Goal: Transaction & Acquisition: Purchase product/service

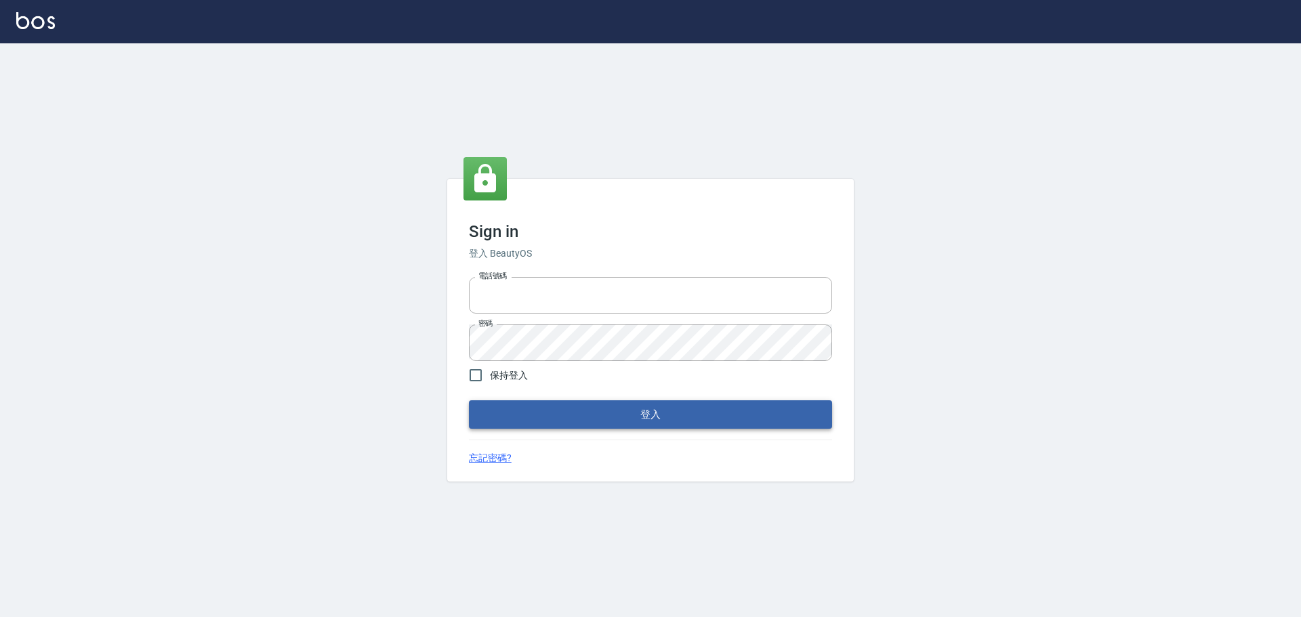
type input "0975350191"
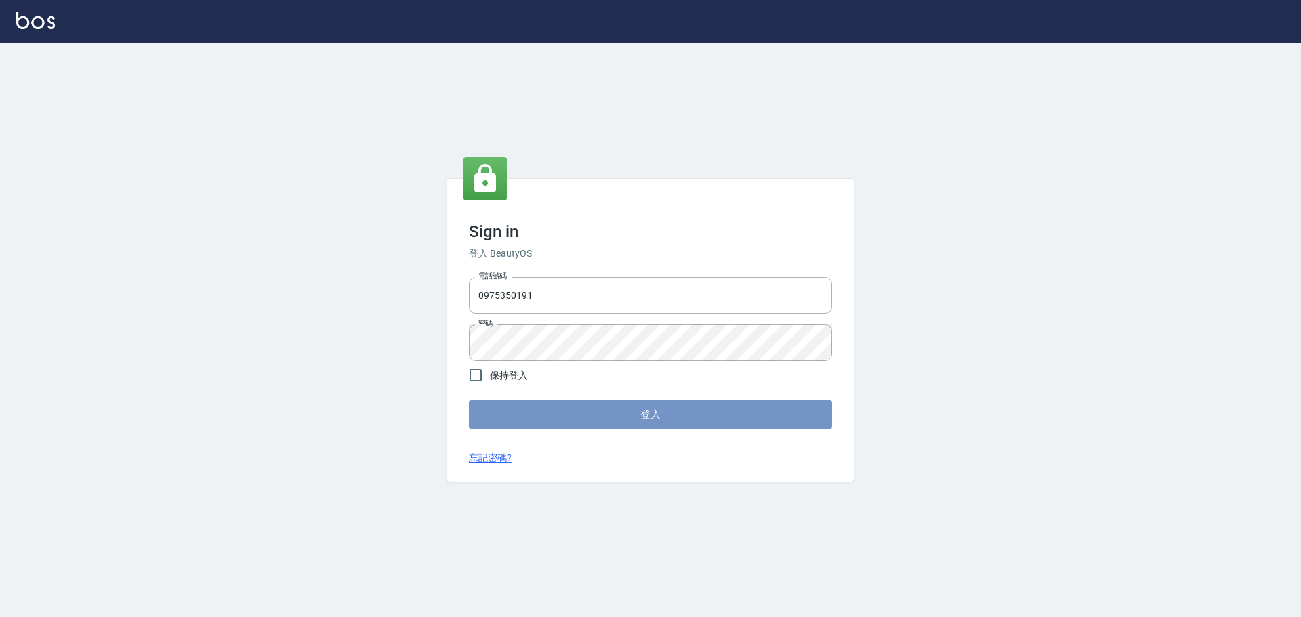
click at [635, 410] on button "登入" at bounding box center [650, 414] width 363 height 28
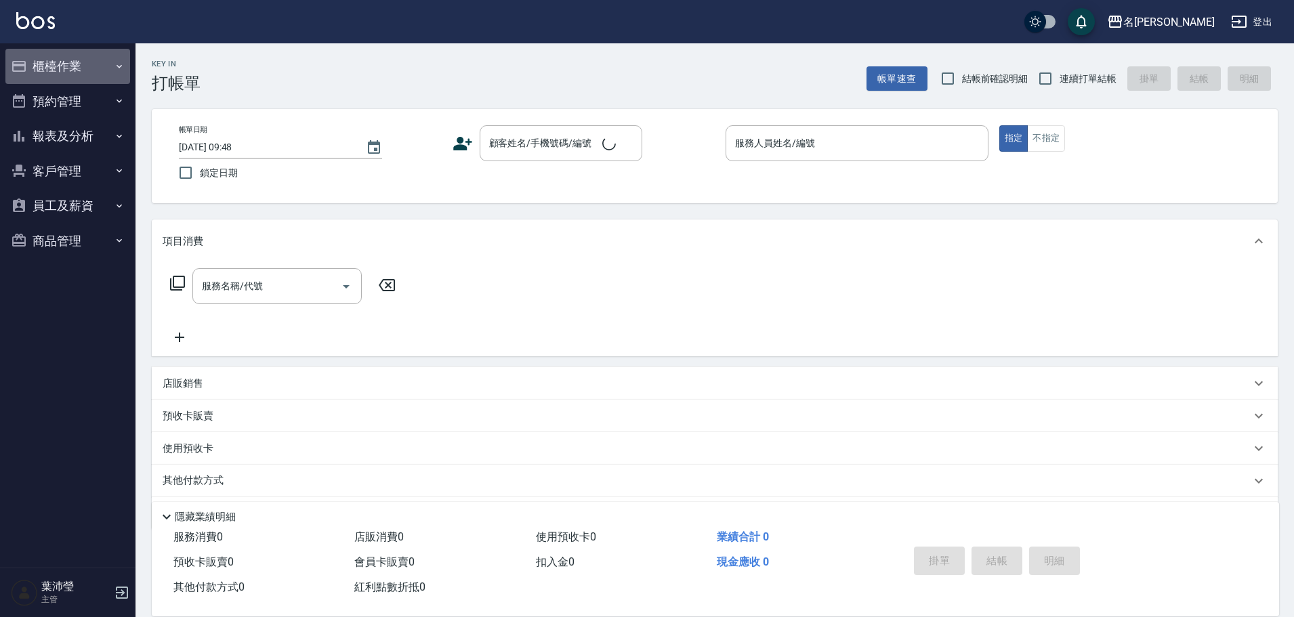
click at [50, 65] on button "櫃檯作業" at bounding box center [67, 66] width 125 height 35
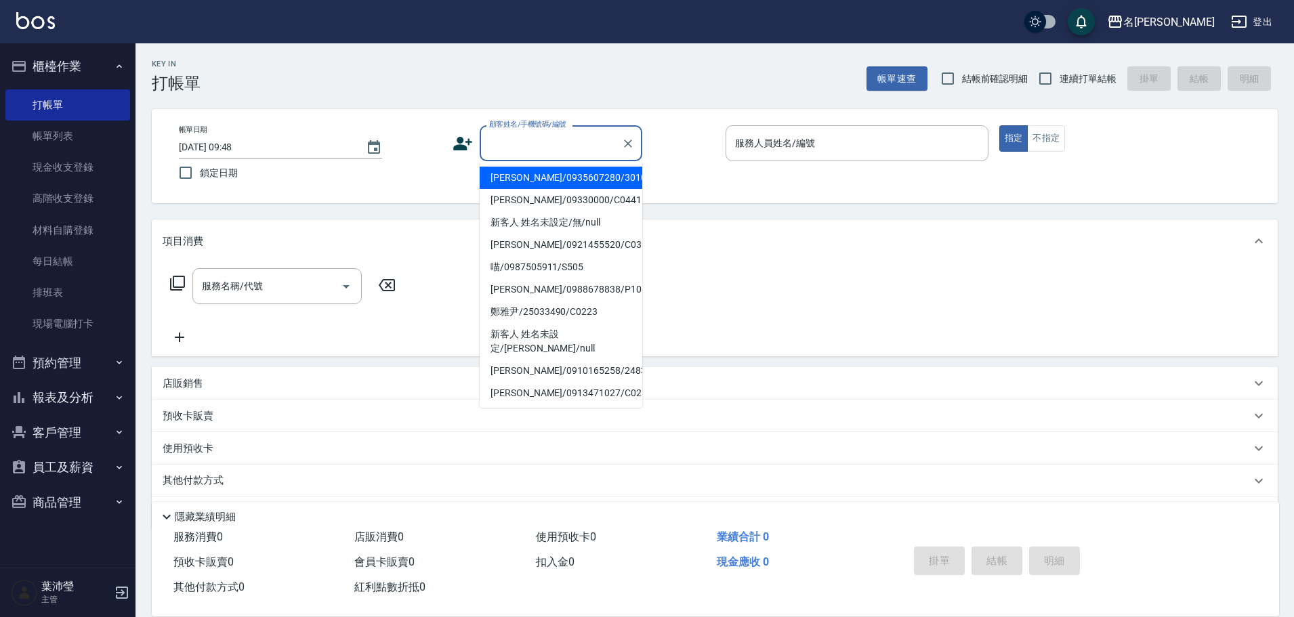
click at [534, 148] on input "顧客姓名/手機號碼/編號" at bounding box center [551, 143] width 130 height 24
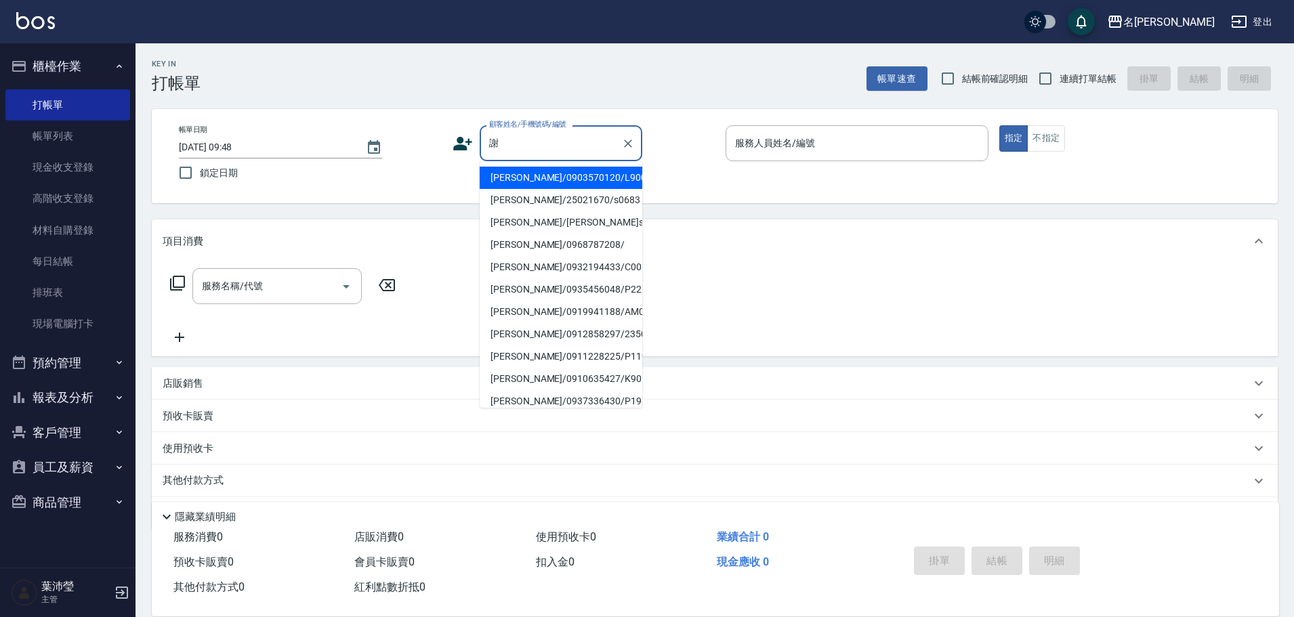
click at [525, 273] on li "[PERSON_NAME]/0932194433/C0083" at bounding box center [561, 267] width 163 height 22
type input "[PERSON_NAME]/0932194433/C0083"
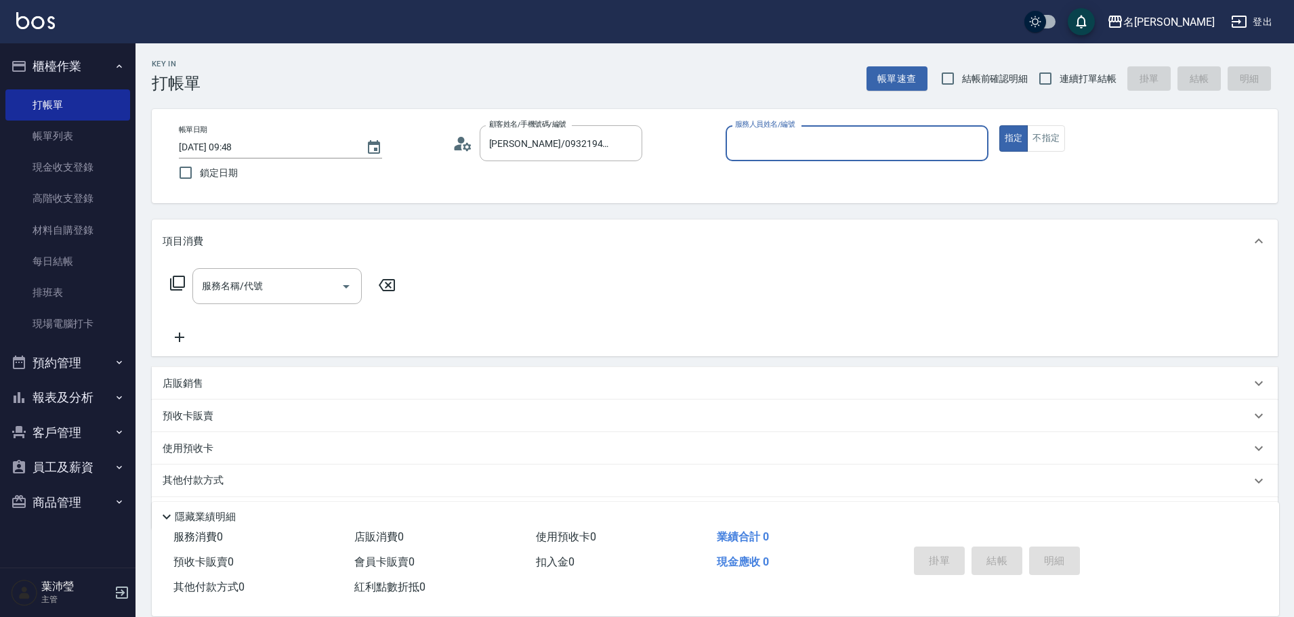
type input "敏卉-2"
click at [177, 282] on icon at bounding box center [177, 283] width 16 height 16
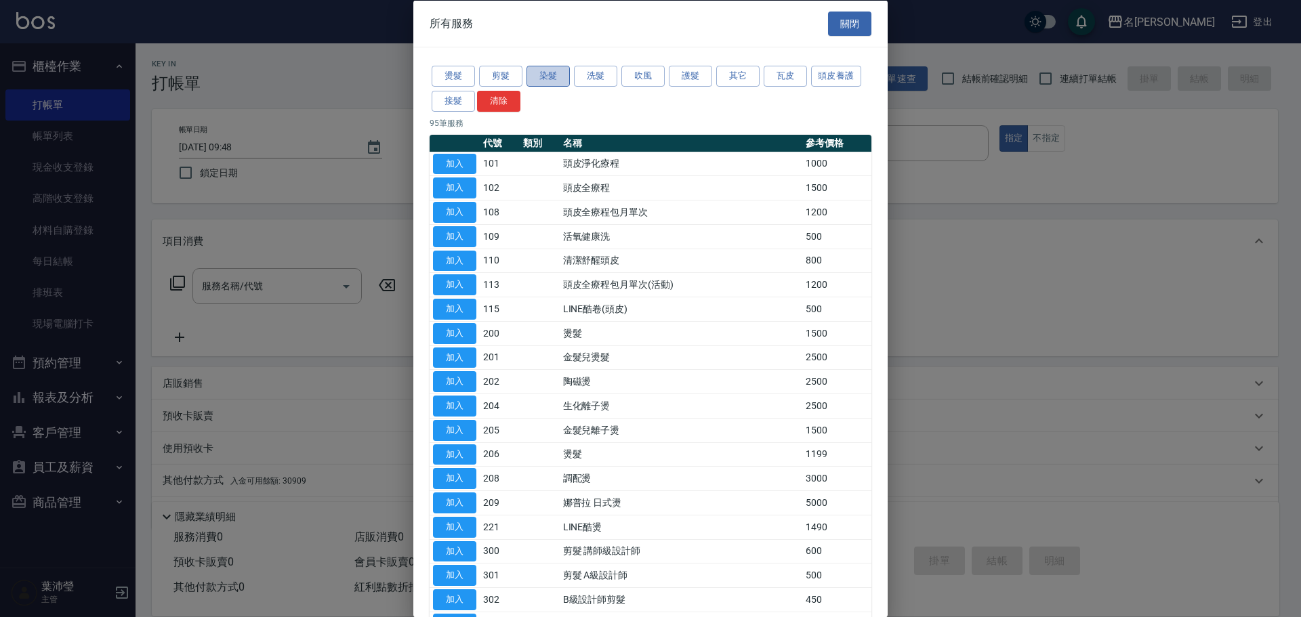
click at [543, 83] on button "染髮" at bounding box center [547, 76] width 43 height 21
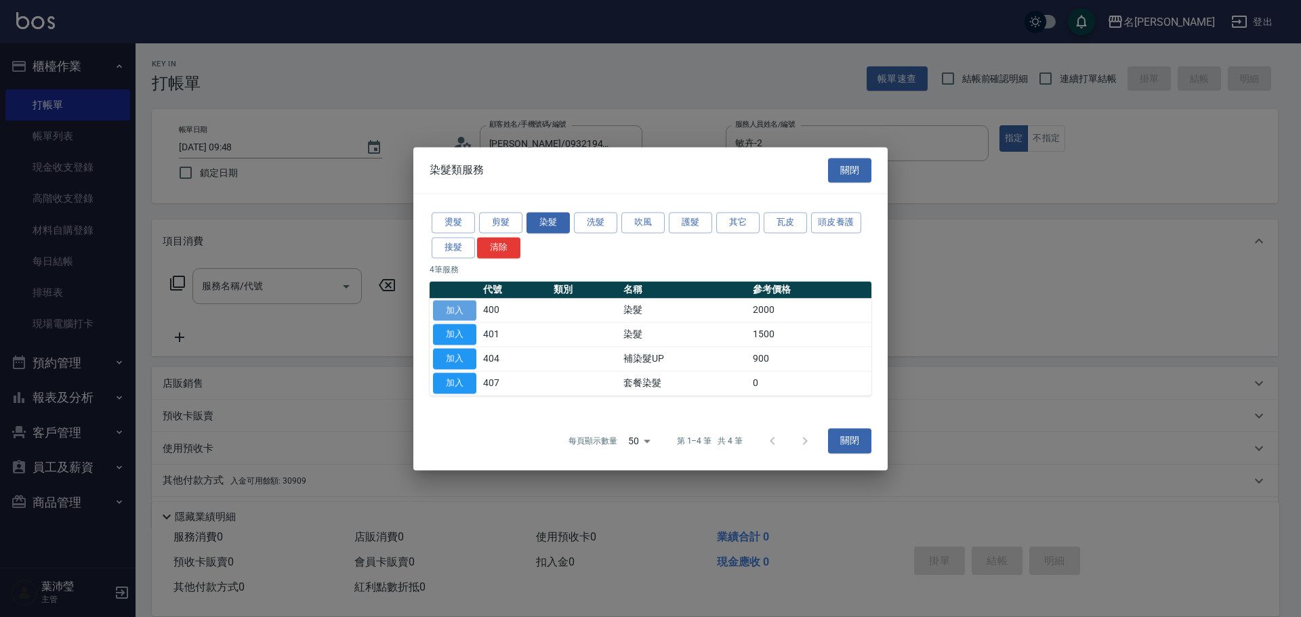
drag, startPoint x: 457, startPoint y: 304, endPoint x: 444, endPoint y: 300, distance: 14.1
click at [458, 303] on button "加入" at bounding box center [454, 310] width 43 height 21
type input "染髮(400)"
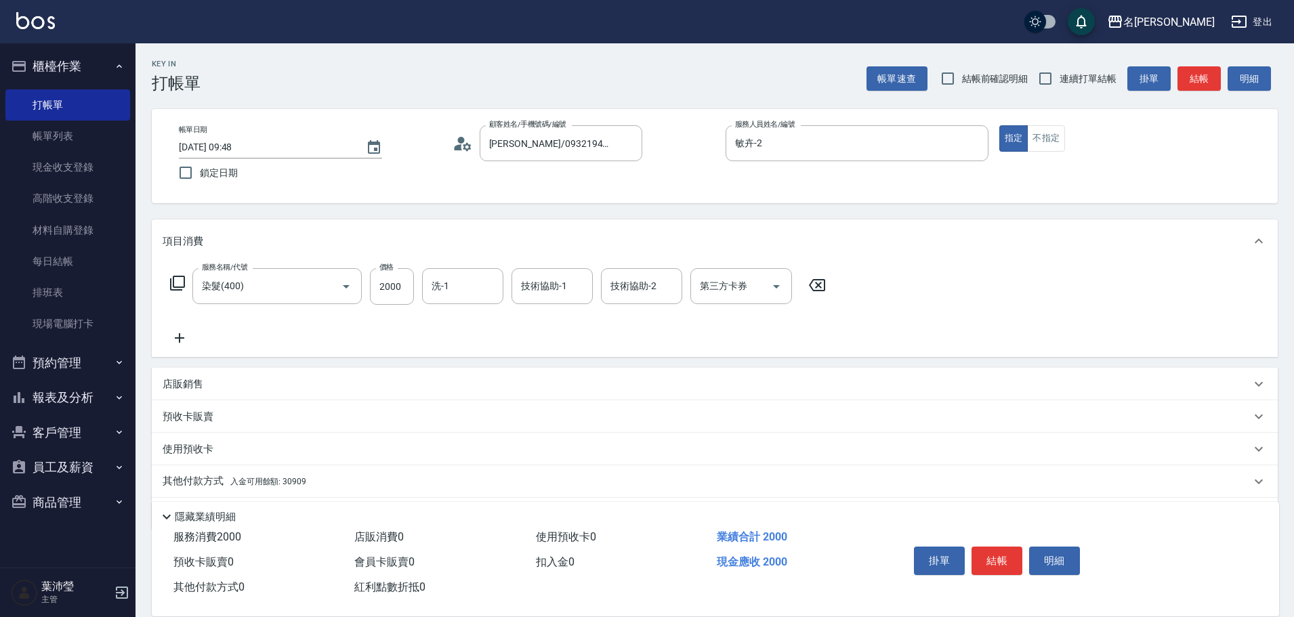
click at [182, 278] on icon at bounding box center [177, 283] width 16 height 16
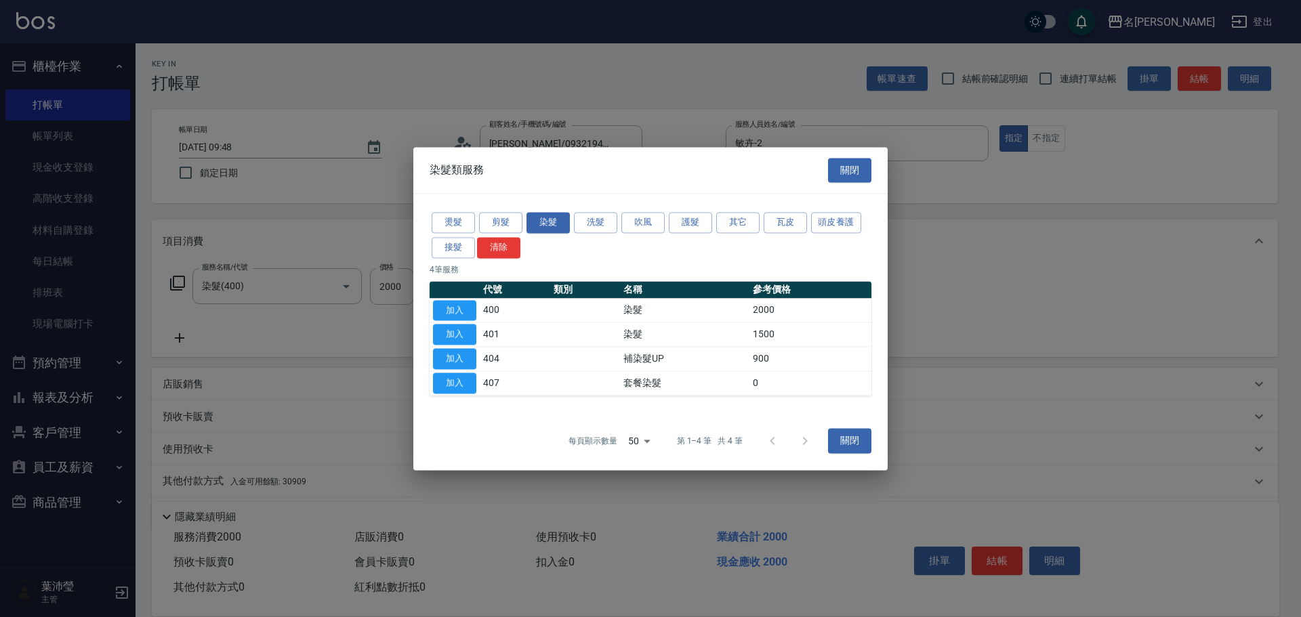
click at [1099, 351] on div at bounding box center [650, 308] width 1301 height 617
drag, startPoint x: 971, startPoint y: 290, endPoint x: 1009, endPoint y: 276, distance: 40.9
click at [1002, 280] on div at bounding box center [650, 308] width 1301 height 617
click at [845, 445] on button "關閉" at bounding box center [849, 441] width 43 height 25
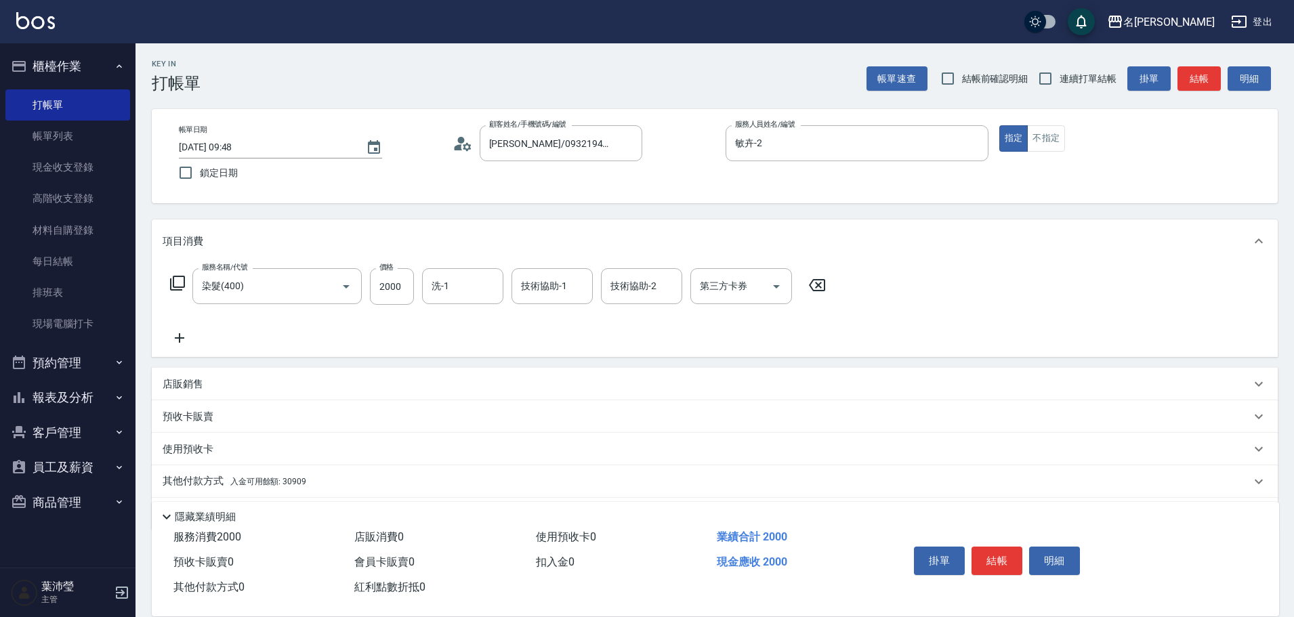
drag, startPoint x: 184, startPoint y: 383, endPoint x: 189, endPoint y: 394, distance: 11.8
click at [187, 383] on p "店販銷售" at bounding box center [183, 384] width 41 height 14
click at [189, 440] on input "服務人員姓名/編號" at bounding box center [213, 435] width 89 height 24
click at [211, 434] on input "服務人員姓名/編號" at bounding box center [213, 435] width 89 height 24
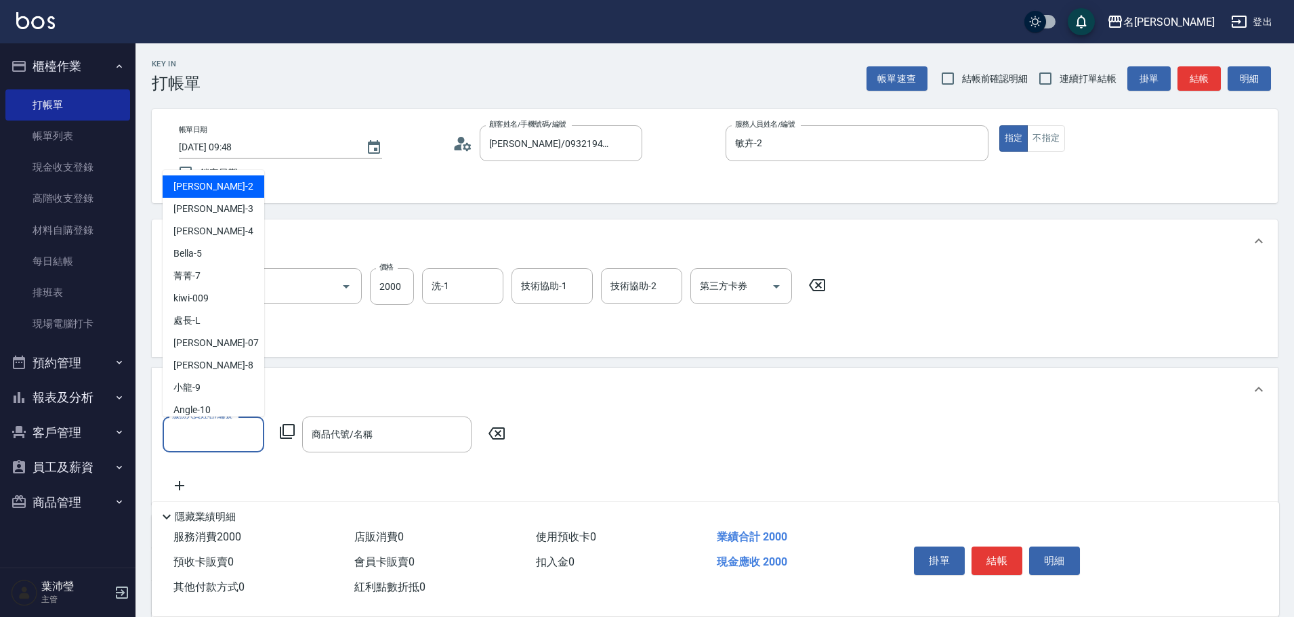
click at [215, 192] on div "敏卉 -2" at bounding box center [214, 186] width 102 height 22
type input "敏卉-2"
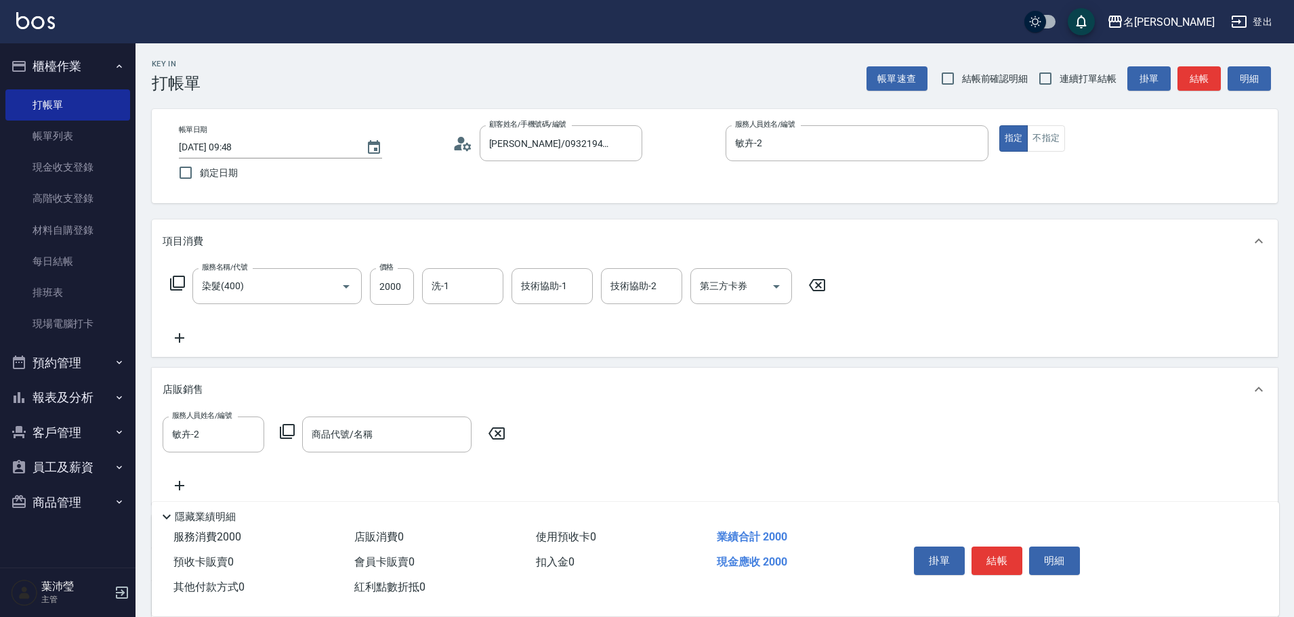
click at [283, 425] on icon at bounding box center [287, 431] width 15 height 15
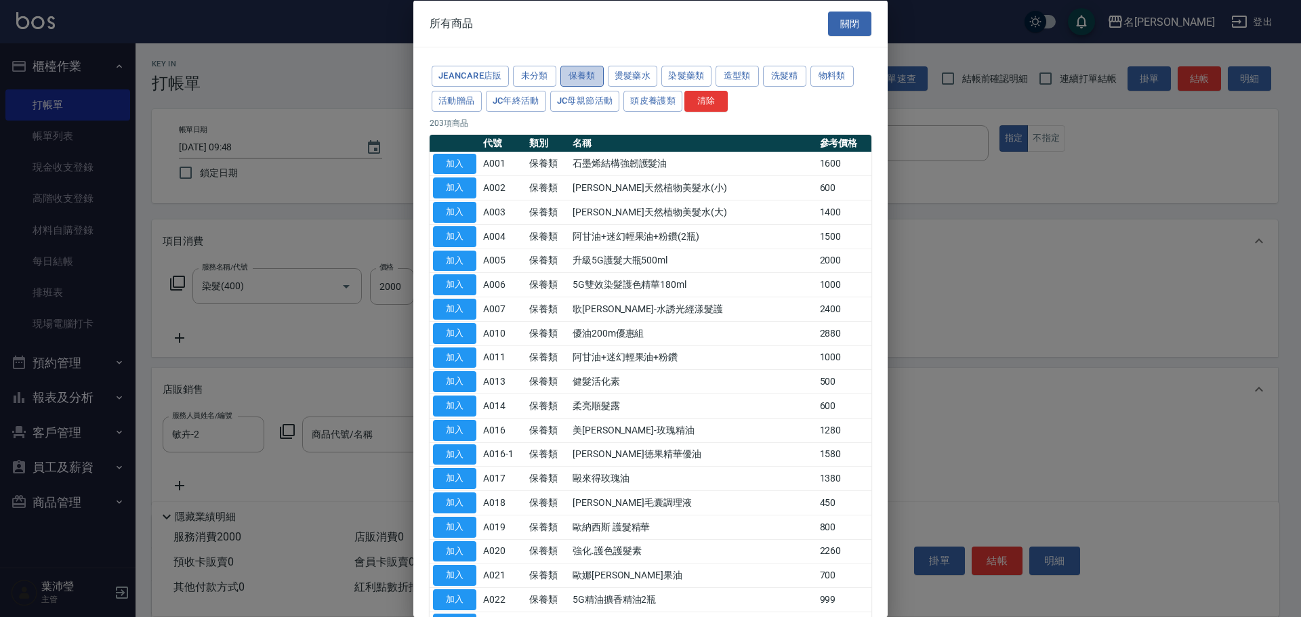
click at [568, 76] on button "保養類" at bounding box center [581, 76] width 43 height 21
click at [465, 524] on button "加入" at bounding box center [454, 526] width 43 height 21
type input "歐納西斯 護髮精華"
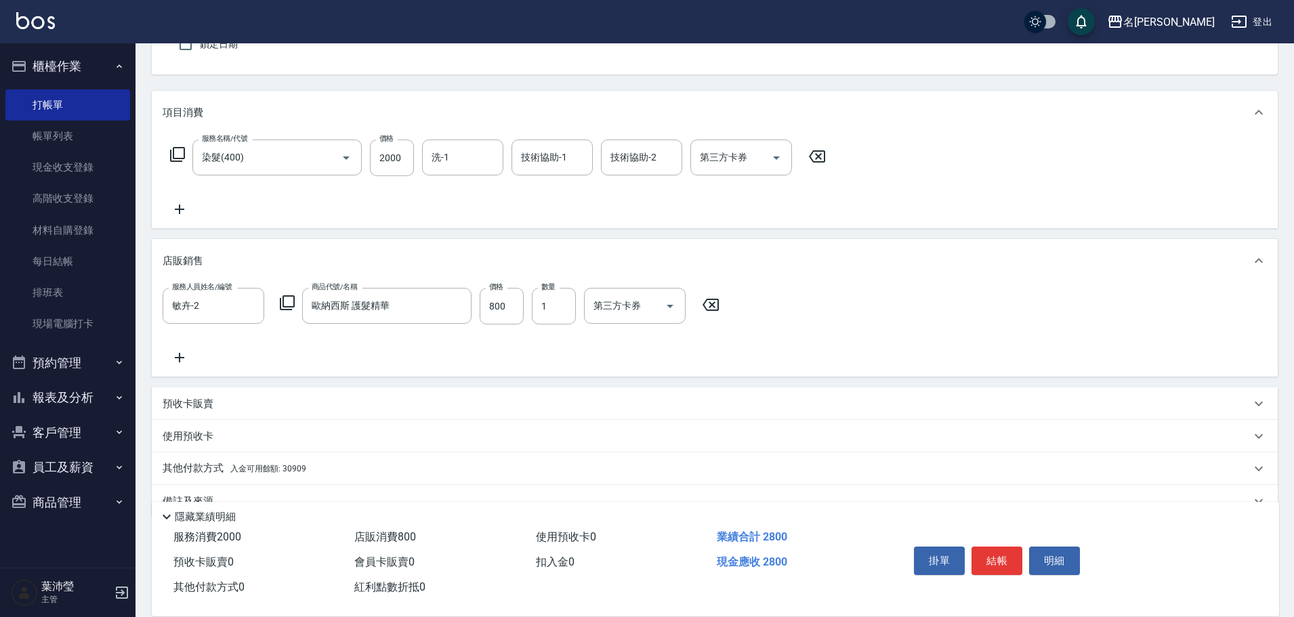
scroll to position [159, 0]
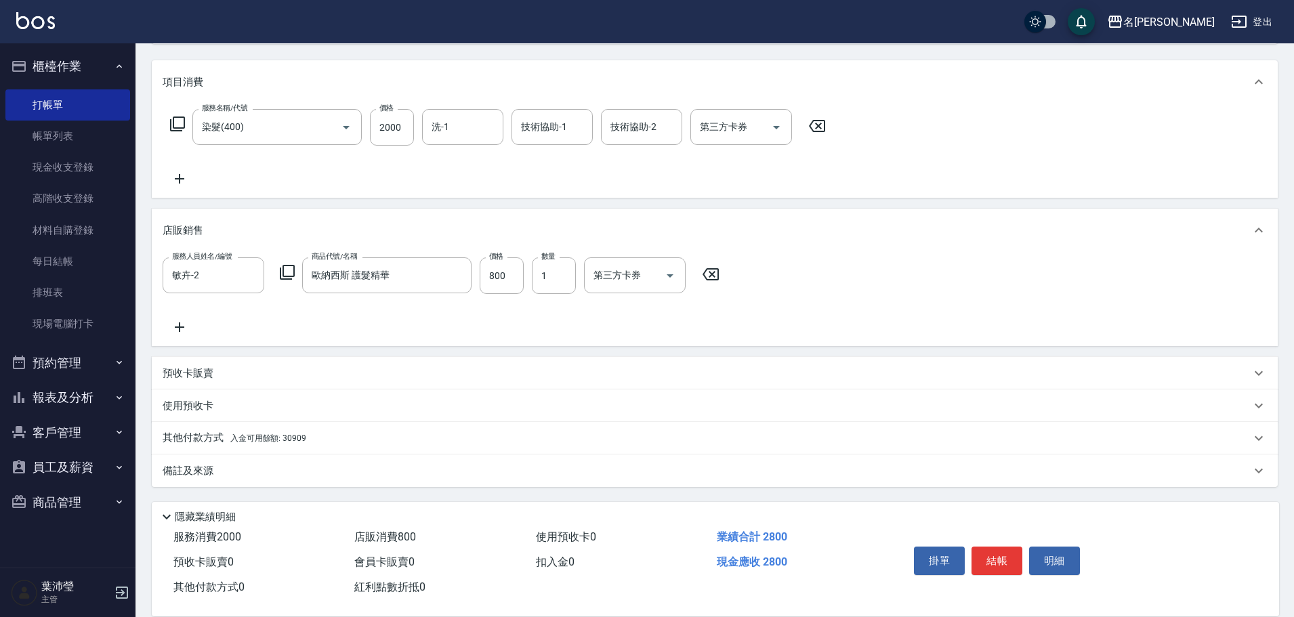
click at [189, 442] on p "其他付款方式 入金可用餘額: 30909" at bounding box center [235, 438] width 144 height 15
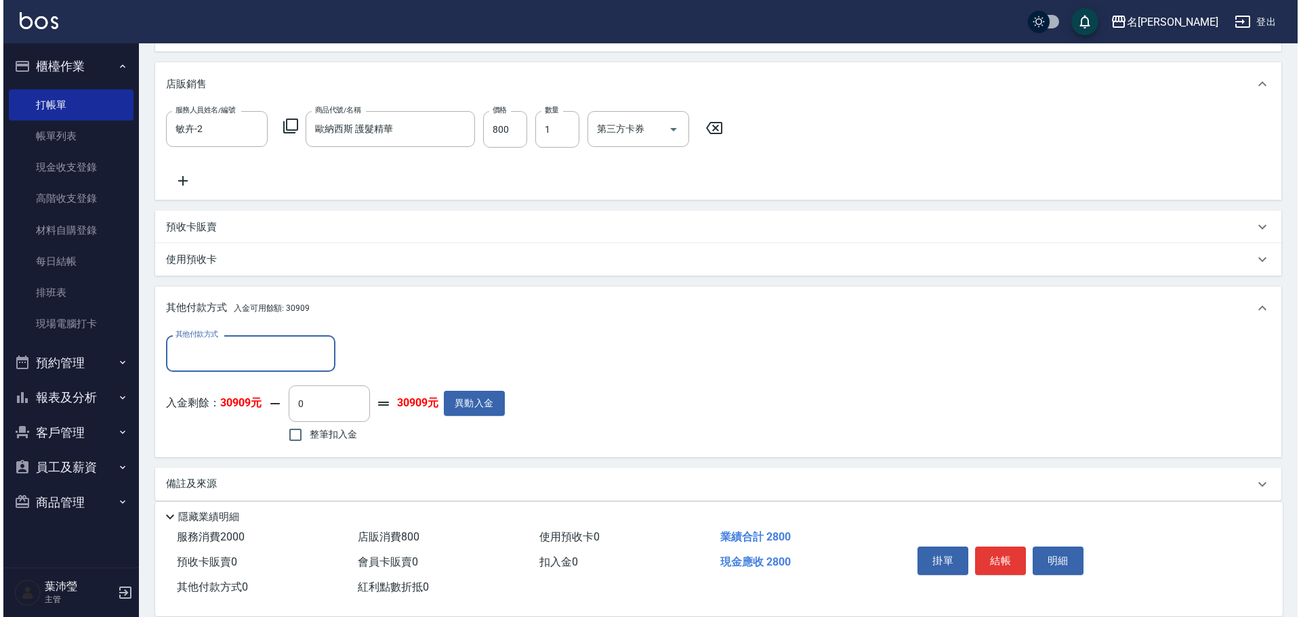
scroll to position [319, 0]
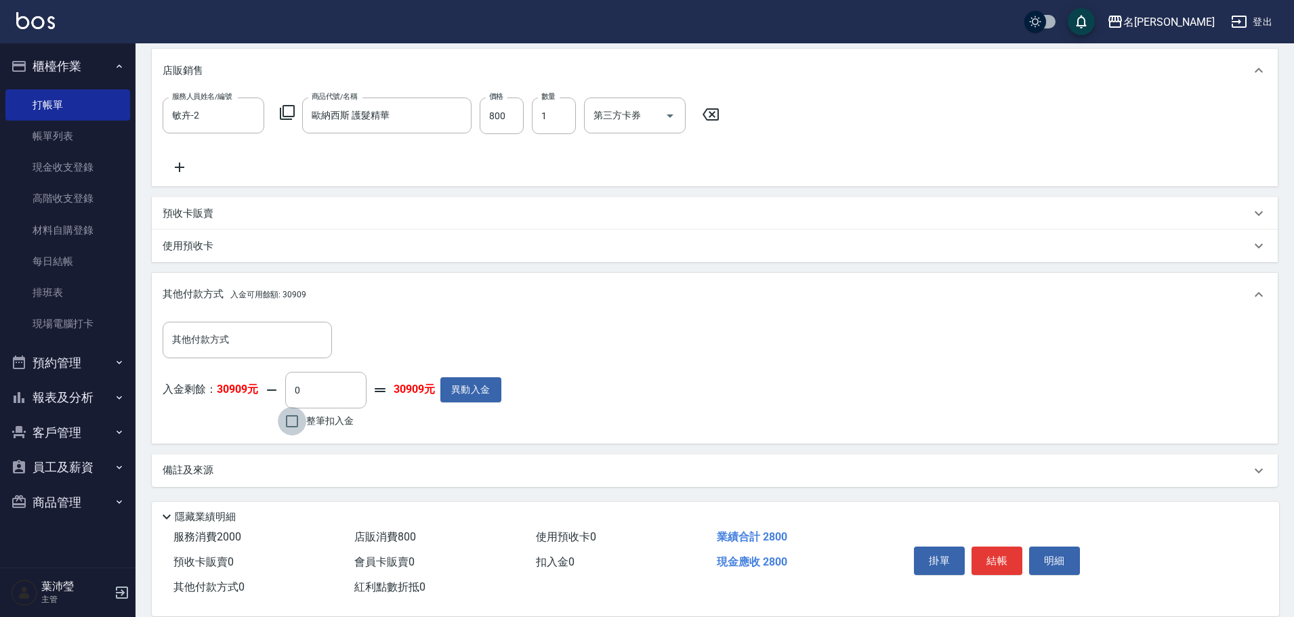
click at [297, 423] on input "整筆扣入金" at bounding box center [292, 421] width 28 height 28
checkbox input "true"
type input "2800"
click at [1054, 549] on button "明細" at bounding box center [1054, 561] width 51 height 28
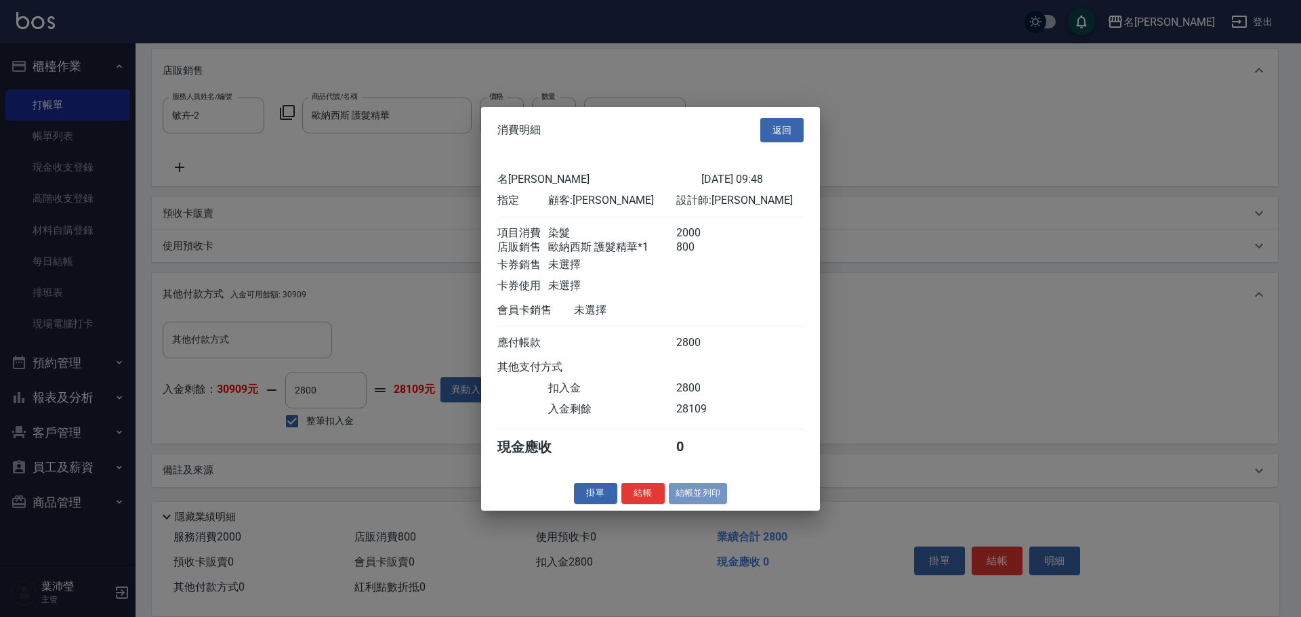
click at [694, 501] on button "結帳並列印" at bounding box center [698, 493] width 59 height 21
